Goal: Check status: Check status

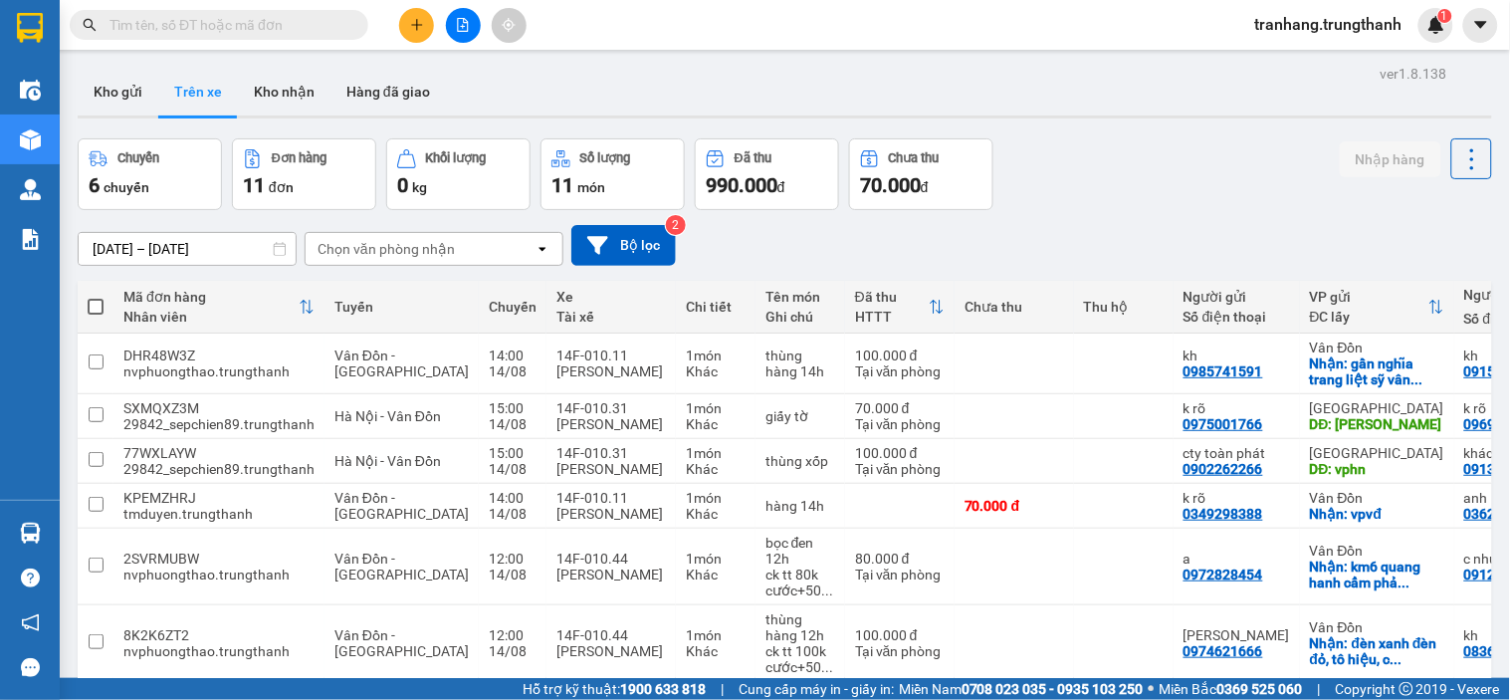
click at [112, 243] on input "[DATE] – [DATE]" at bounding box center [187, 249] width 217 height 32
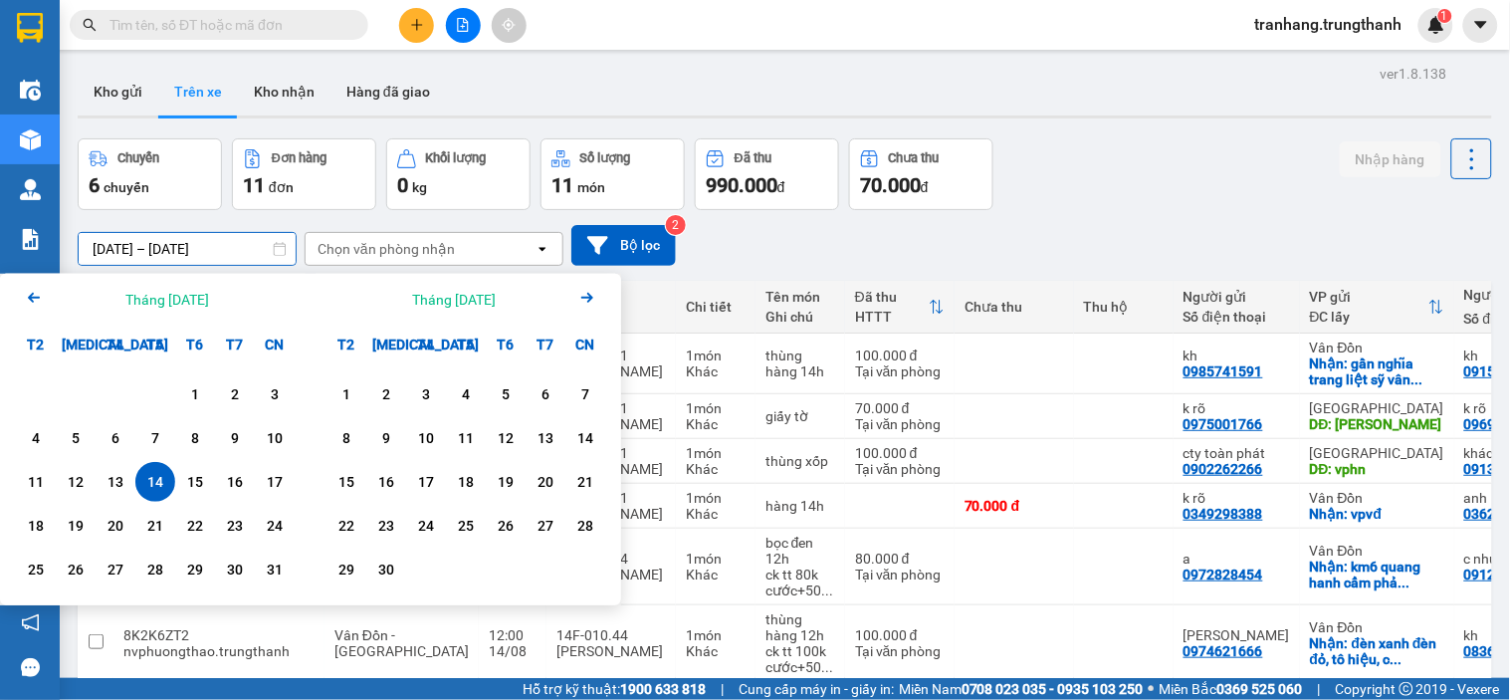
click at [154, 476] on div "14" at bounding box center [155, 482] width 28 height 24
click at [1083, 201] on div "Chuyến 6 chuyến Đơn hàng 11 đơn Khối lượng 0 kg Số lượng 11 món Đã thu 990.000 …" at bounding box center [785, 174] width 1414 height 72
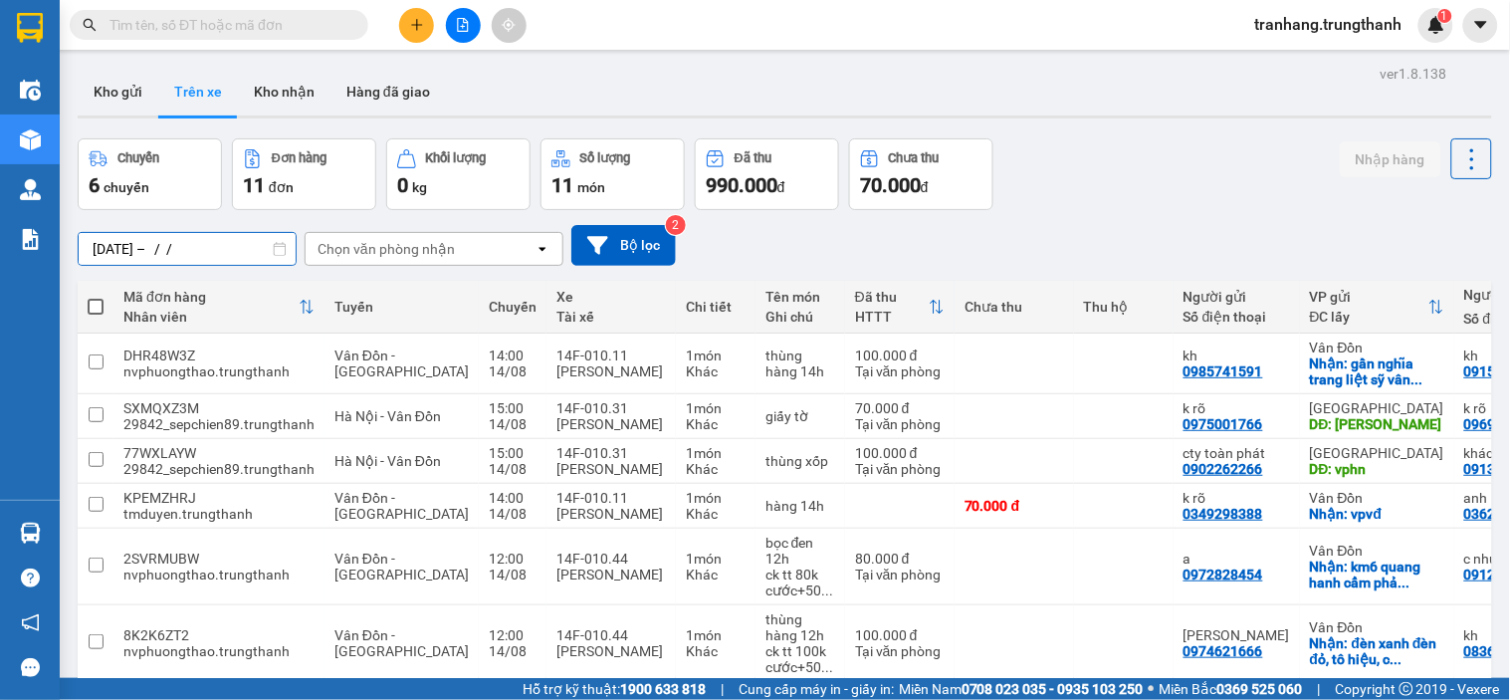
click at [127, 234] on input "[DATE] – / /" at bounding box center [187, 249] width 217 height 32
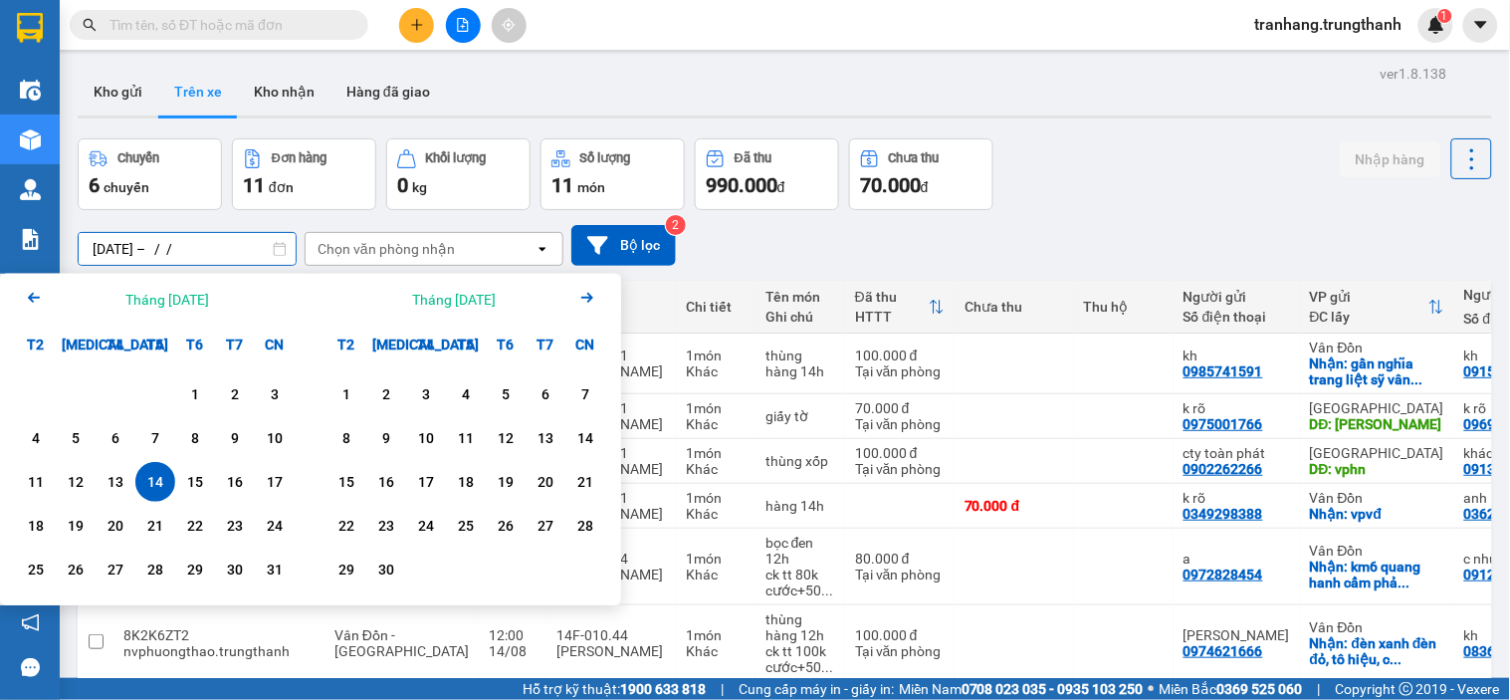
click at [159, 488] on div "14" at bounding box center [155, 482] width 28 height 24
type input "[DATE] – [DATE]"
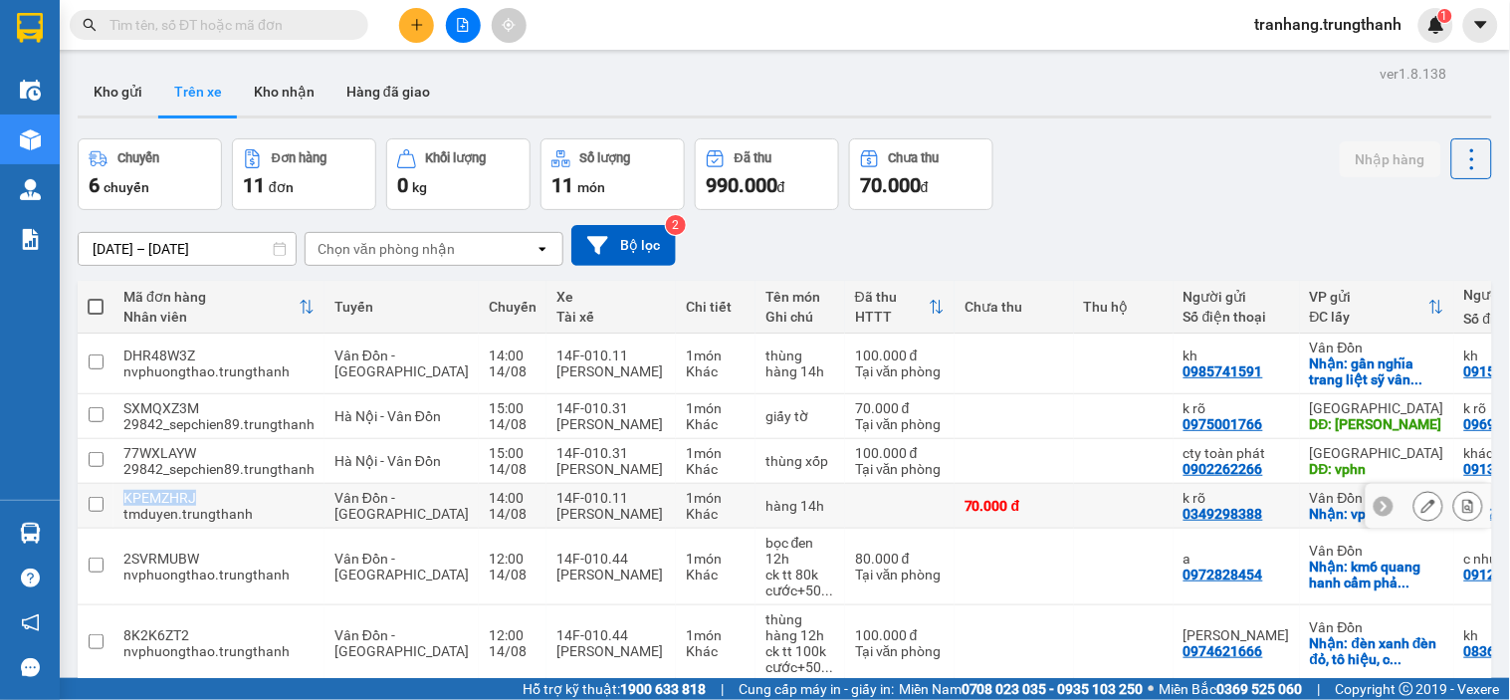
click at [159, 488] on td "KPEMZHRJ tmduyen.trungthanh" at bounding box center [218, 506] width 211 height 45
checkbox input "false"
click at [1061, 219] on div "[DATE] – [DATE] Press the down arrow key to interact with the calendar and sele…" at bounding box center [785, 245] width 1414 height 71
click at [1063, 191] on div "Chuyến 6 chuyến Đơn hàng 11 đơn Khối lượng 0 kg Số lượng 11 món Đã thu 990.000 …" at bounding box center [785, 174] width 1414 height 72
click at [113, 247] on input "[DATE] – [DATE]" at bounding box center [187, 249] width 217 height 32
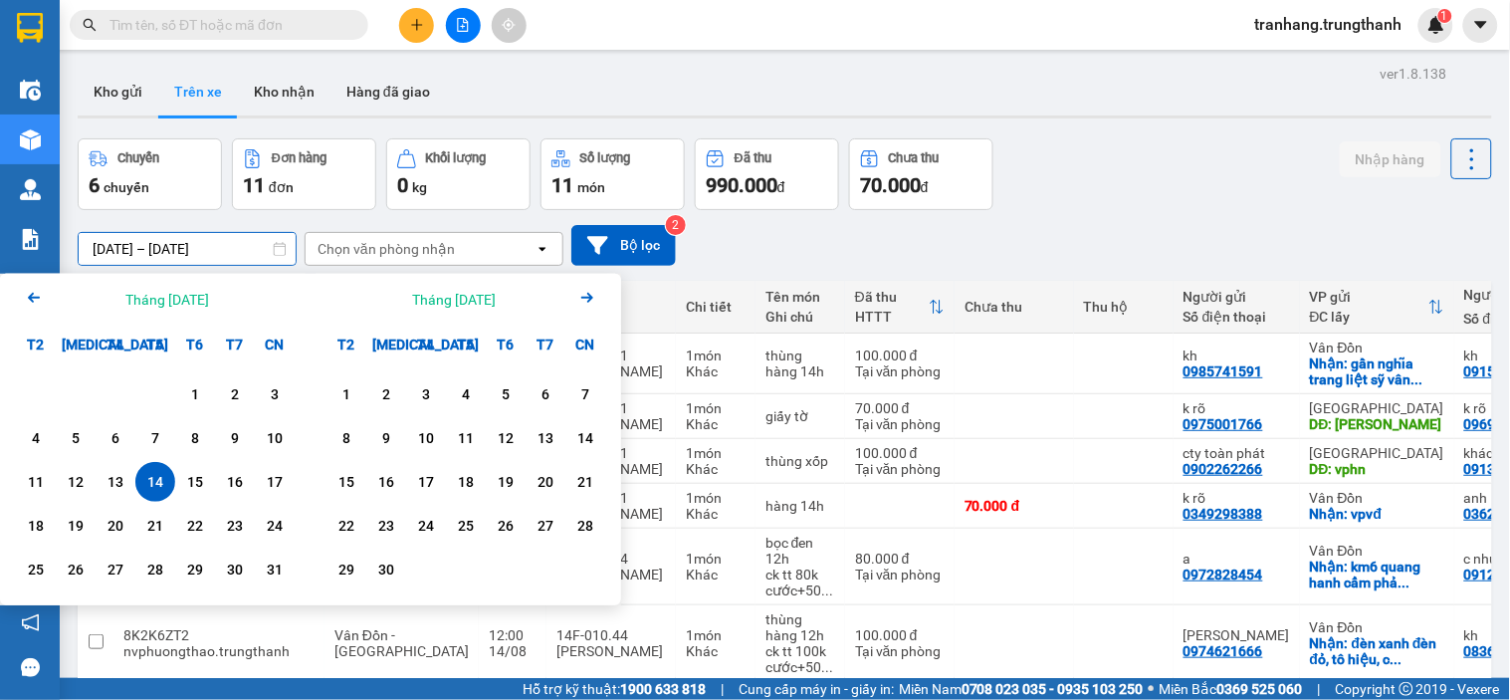
click at [157, 486] on div "14" at bounding box center [155, 482] width 28 height 24
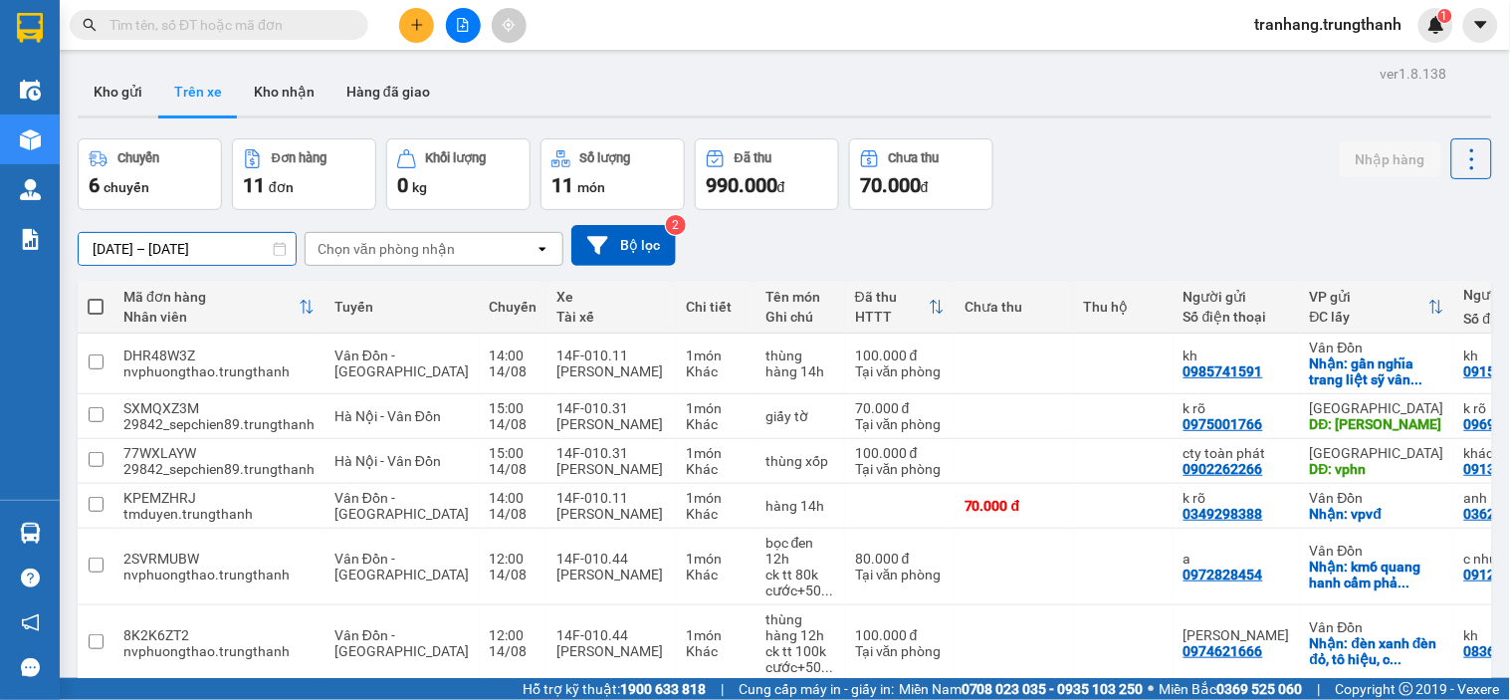
click at [121, 245] on input "[DATE] – [DATE]" at bounding box center [187, 249] width 217 height 32
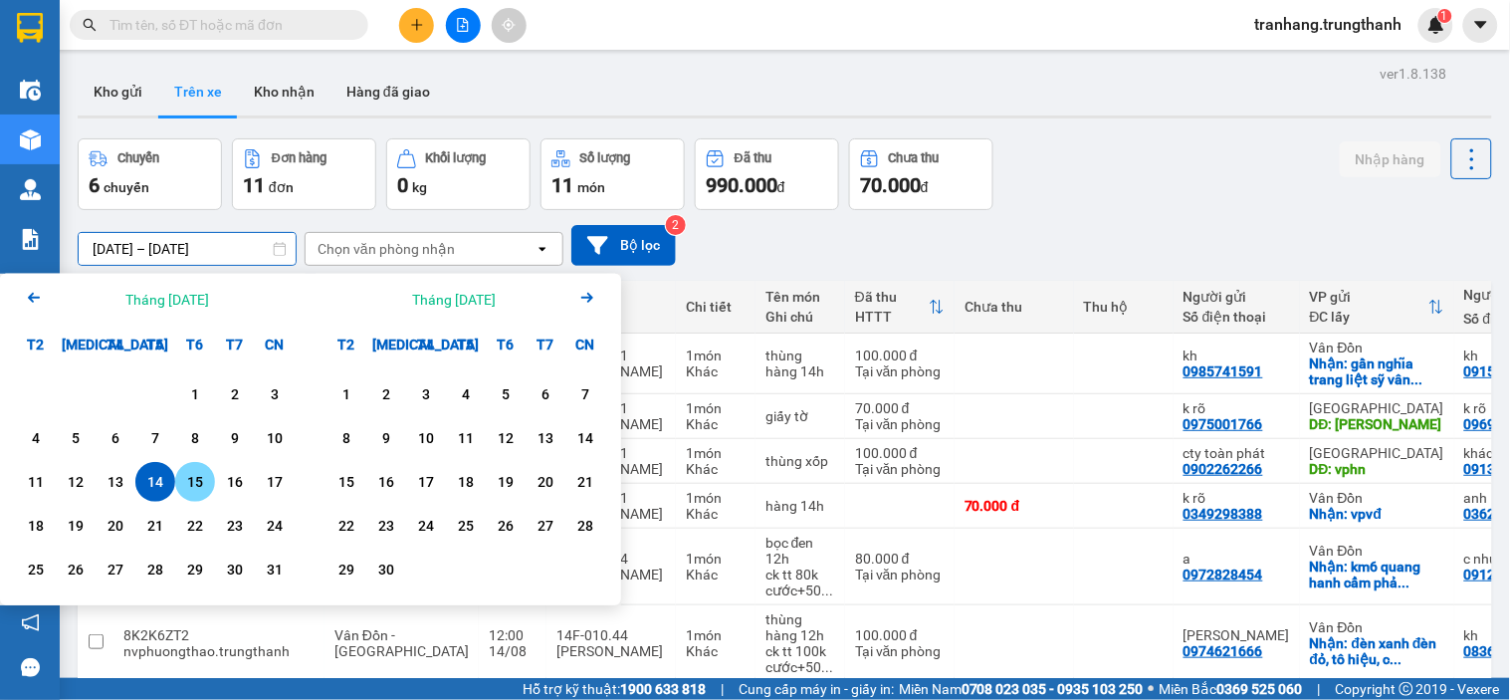
click at [207, 491] on div "15" at bounding box center [195, 482] width 28 height 24
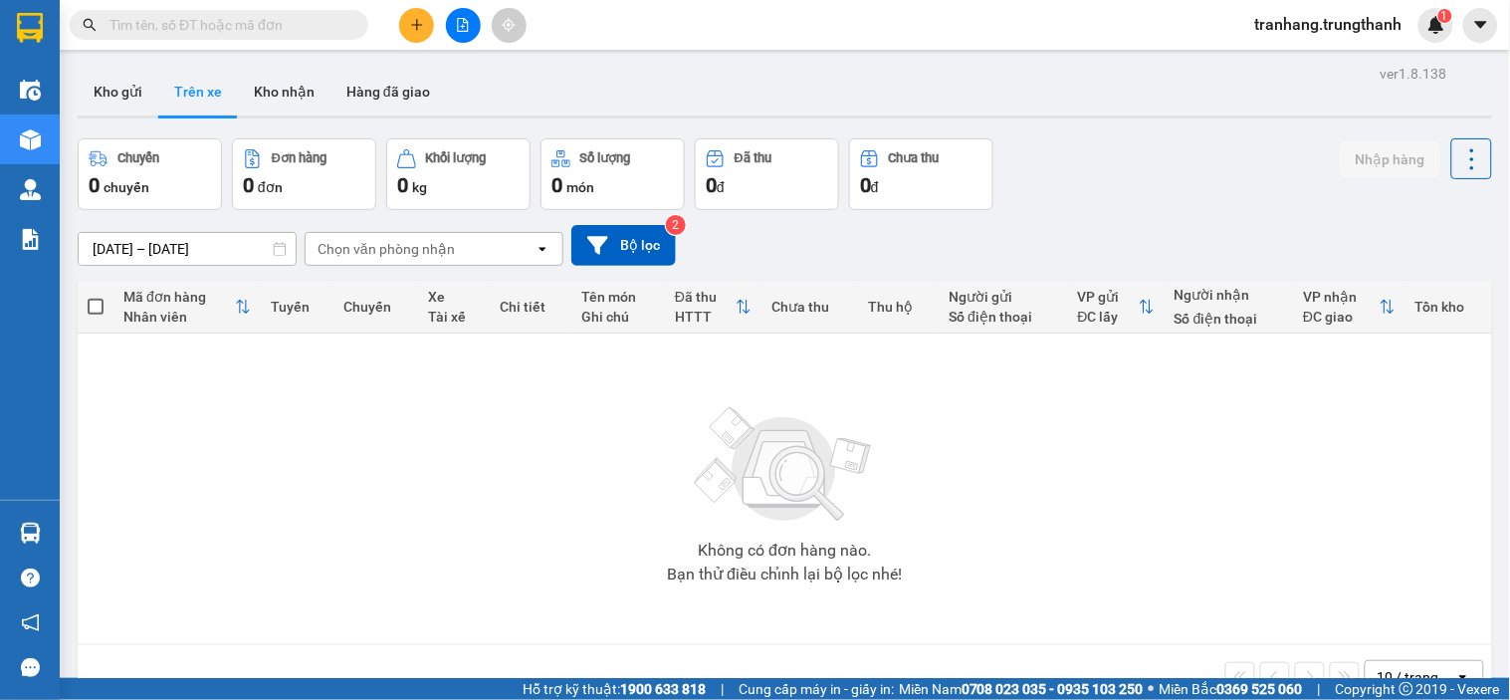
click at [140, 247] on input "[DATE] – [DATE]" at bounding box center [187, 249] width 217 height 32
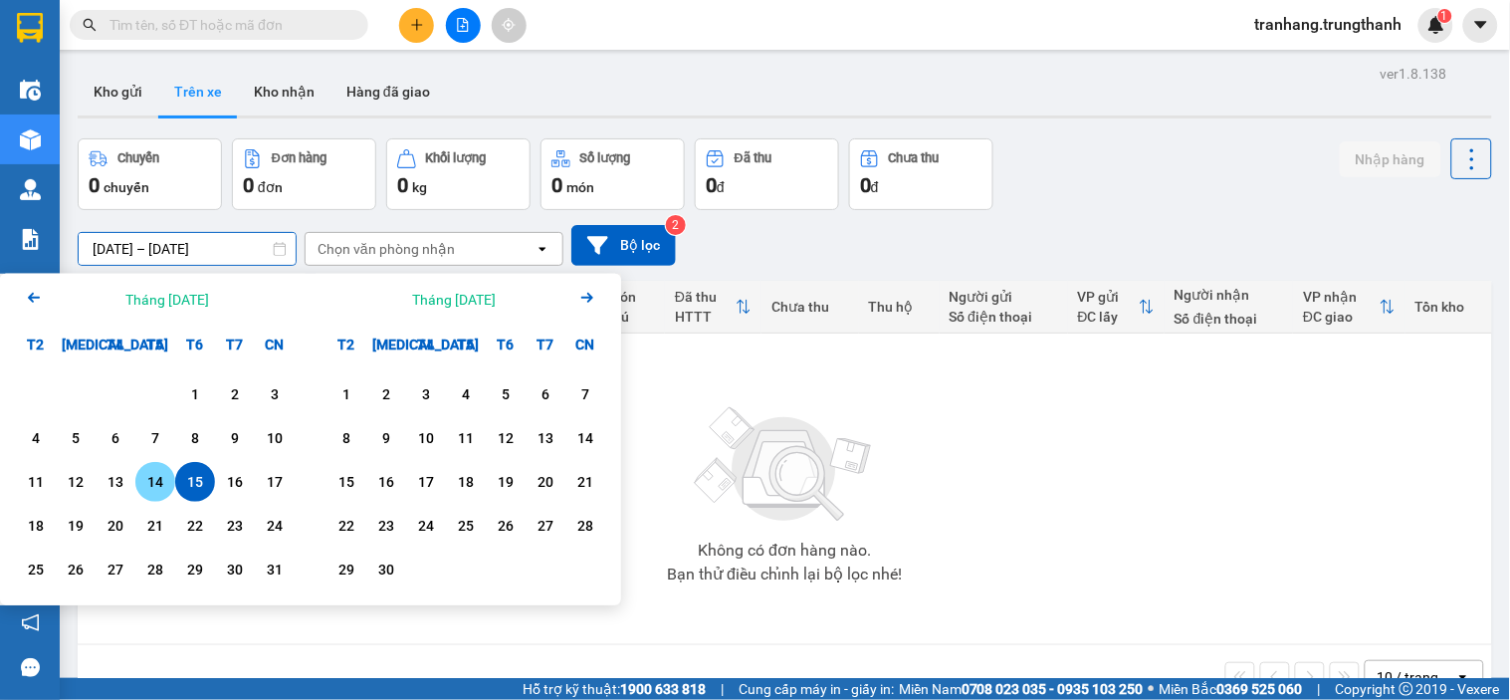
click at [160, 485] on div "14" at bounding box center [155, 482] width 28 height 24
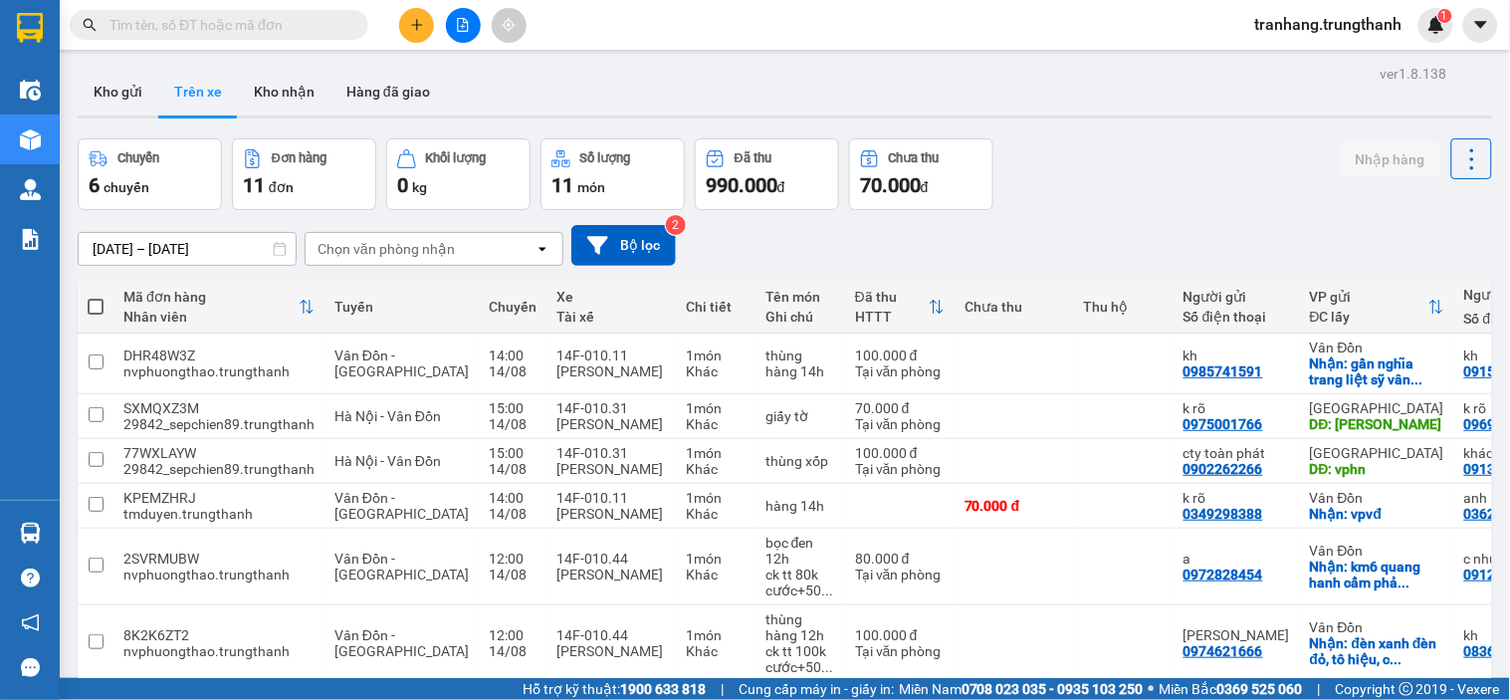
click at [117, 250] on input "[DATE] – [DATE]" at bounding box center [187, 249] width 217 height 32
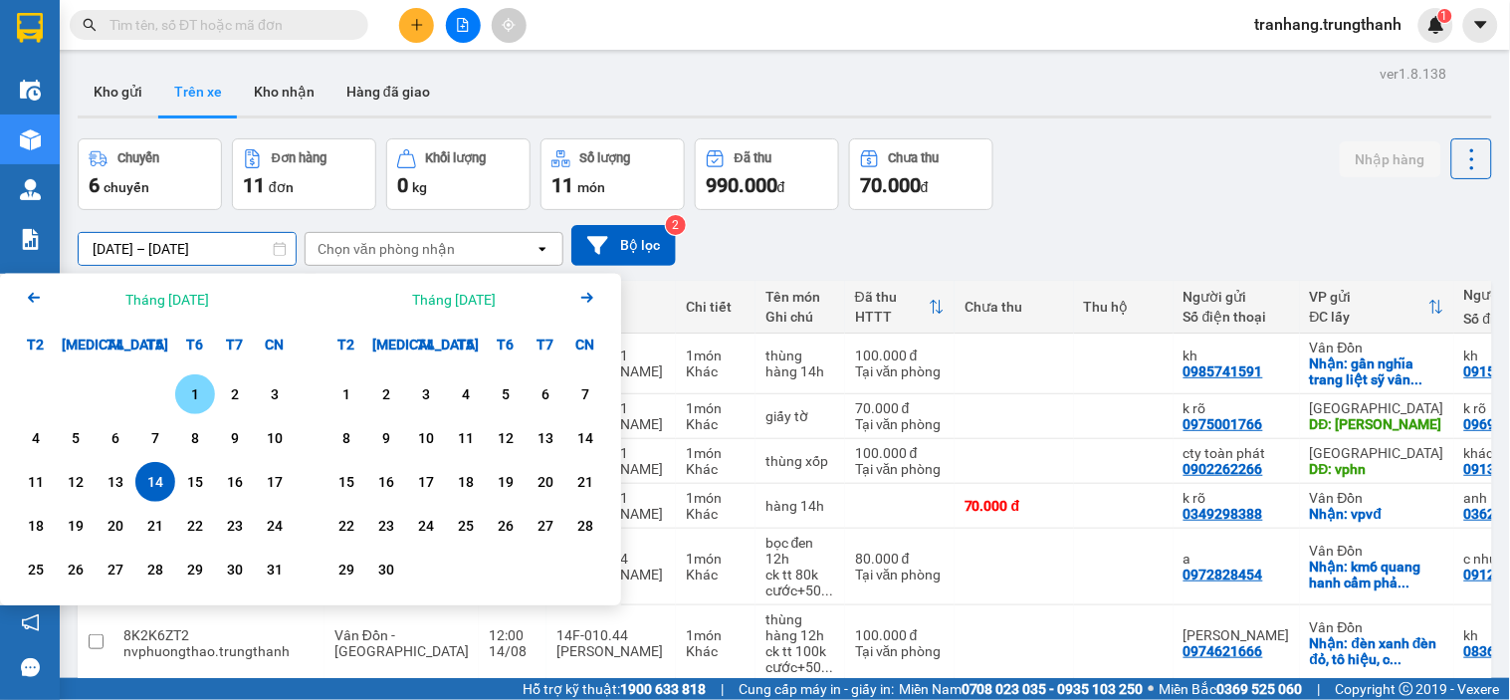
click at [202, 393] on div "1" at bounding box center [195, 394] width 28 height 24
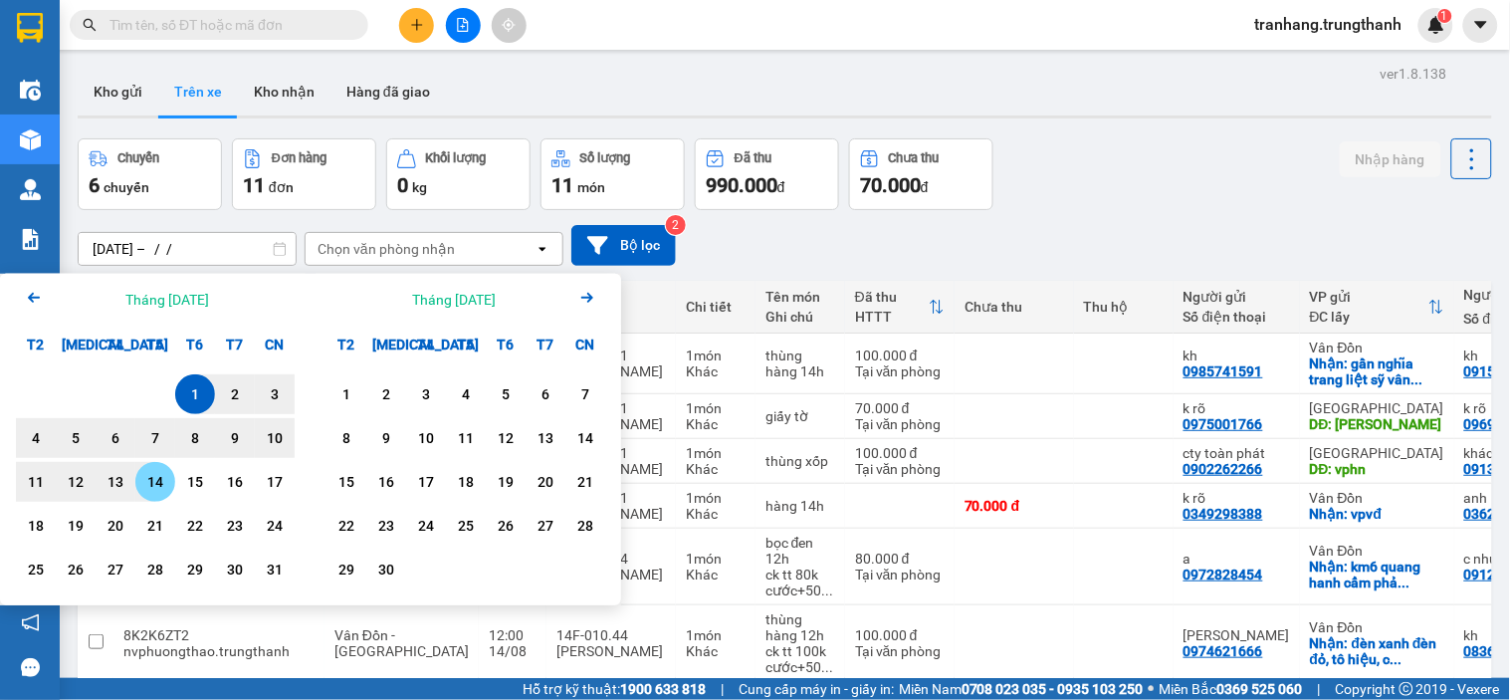
click at [159, 473] on div "14" at bounding box center [155, 482] width 28 height 24
type input "[DATE] – [DATE]"
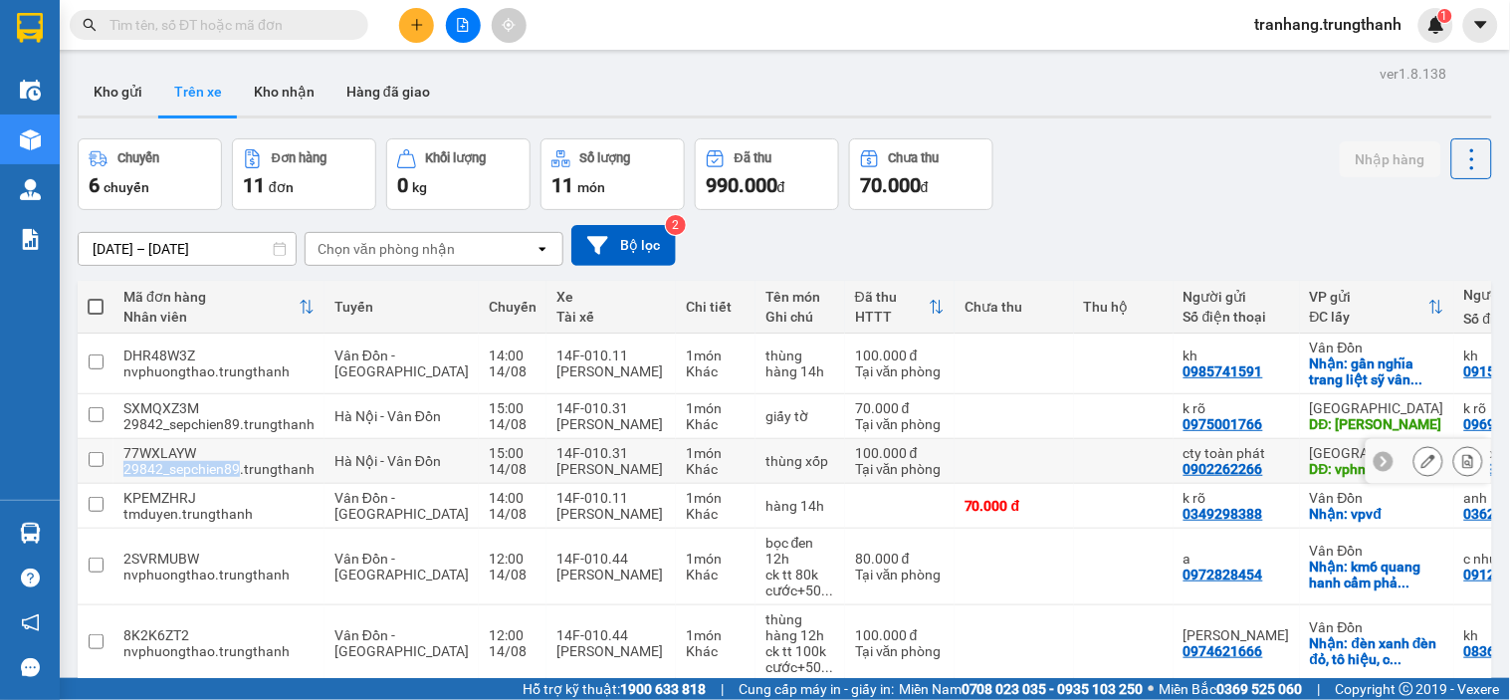
click at [159, 473] on div "Mã đơn hàng Nhân viên Tuyến Chuyến Xe Tài xế Chi tiết Tên món Ghi chú Đã thu HT…" at bounding box center [785, 658] width 1414 height 755
